Goal: Find specific page/section: Find specific page/section

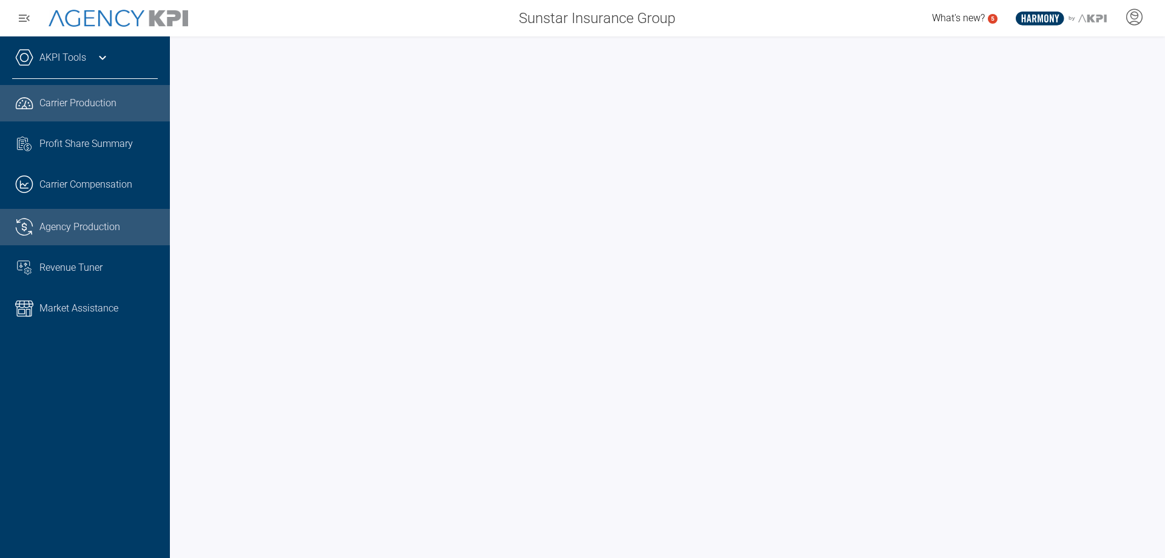
click at [122, 226] on div "Agency Production" at bounding box center [98, 227] width 118 height 15
click at [115, 113] on link ".cls-1{fill:none;stroke:#221f20;stroke-linecap:round;stroke-linejoin:round;stro…" at bounding box center [85, 103] width 170 height 36
